Goal: Transaction & Acquisition: Purchase product/service

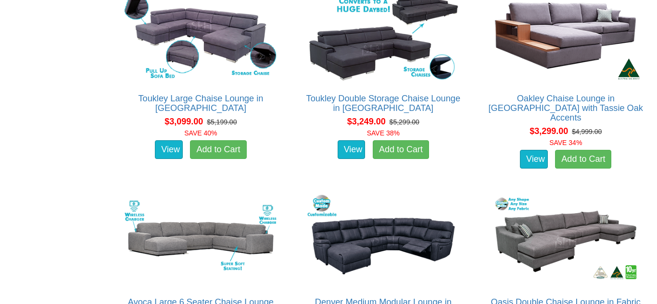
scroll to position [2473, 0]
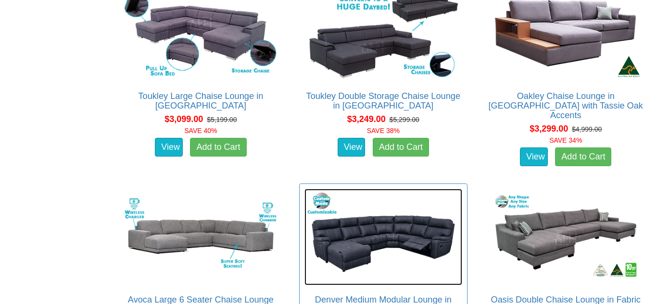
click at [366, 216] on img at bounding box center [382, 237] width 157 height 96
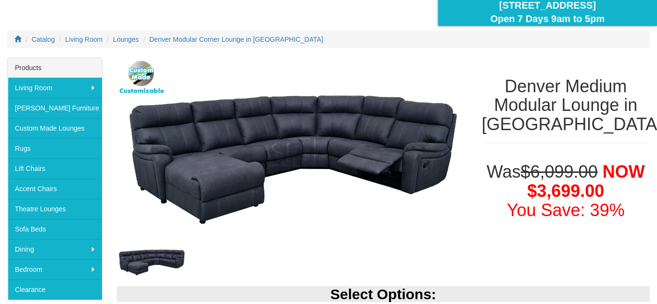
scroll to position [115, 0]
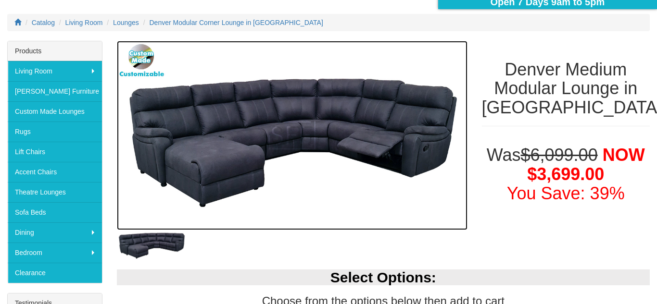
click at [372, 126] on img at bounding box center [292, 136] width 351 height 190
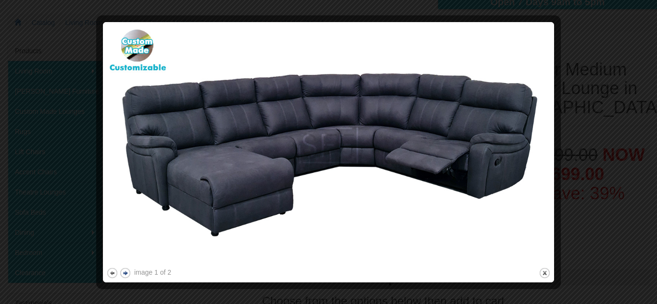
click at [126, 273] on button "next" at bounding box center [125, 273] width 12 height 12
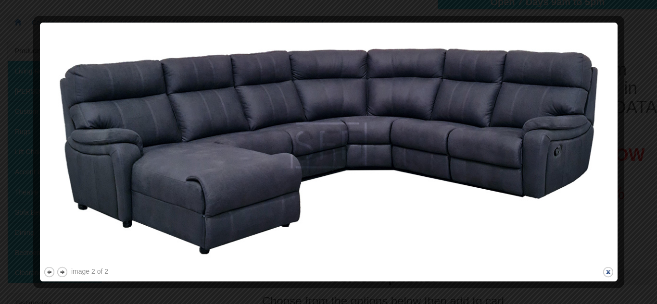
click at [611, 276] on button "close" at bounding box center [608, 272] width 12 height 12
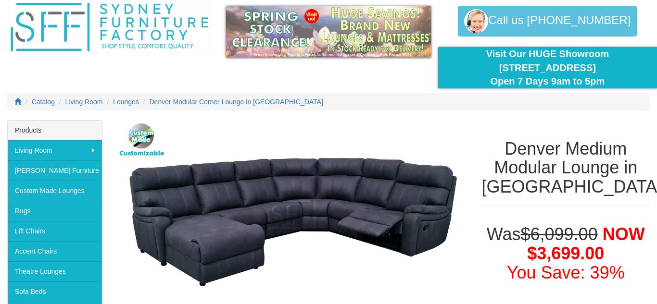
scroll to position [31, 0]
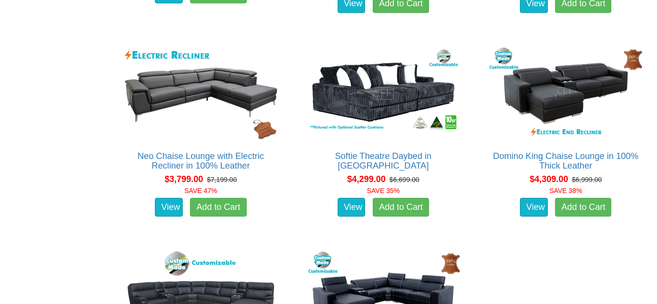
scroll to position [2772, 0]
